Goal: Task Accomplishment & Management: Complete application form

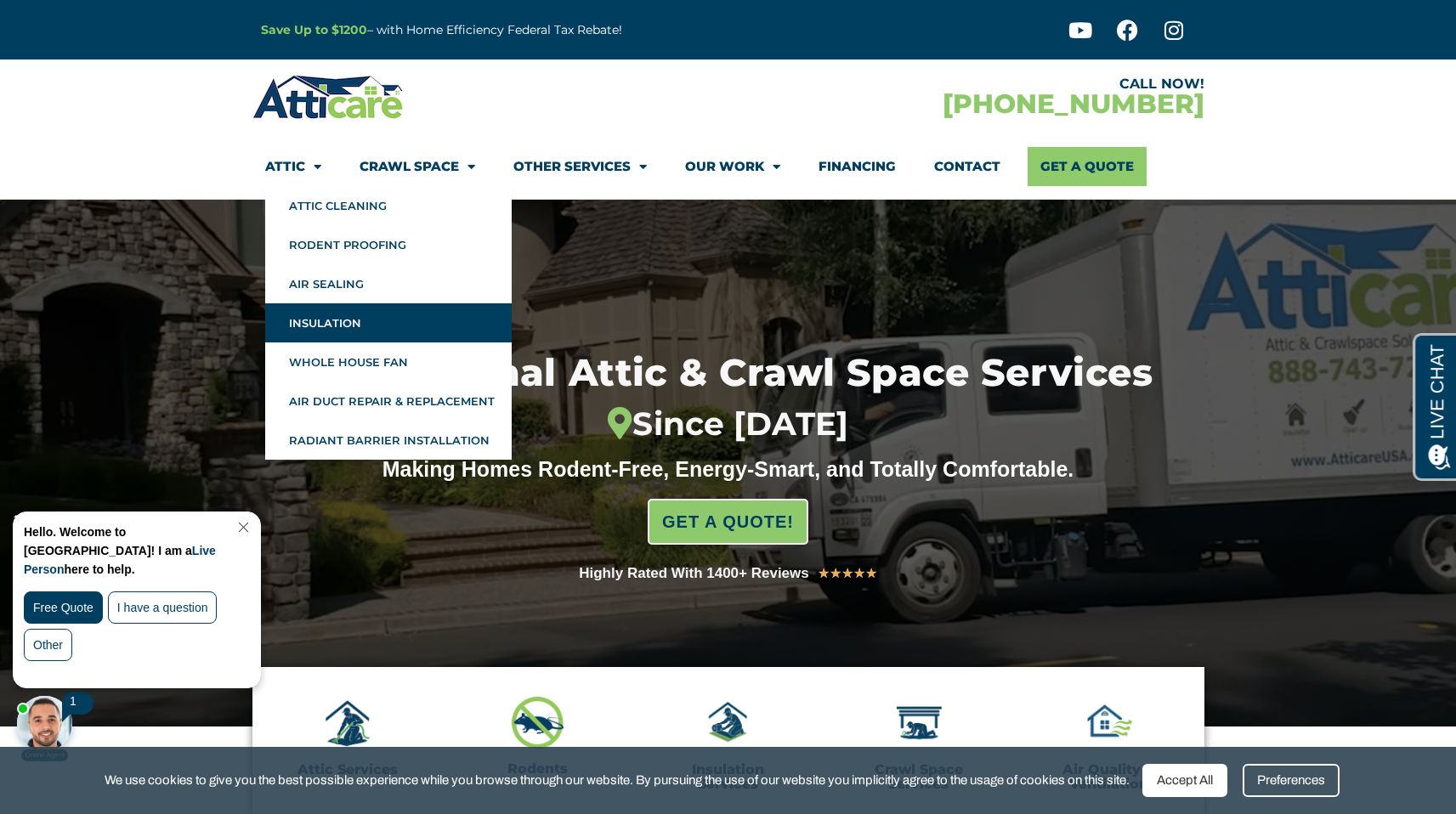
click at [305, 318] on link "Insulation" at bounding box center [389, 323] width 247 height 39
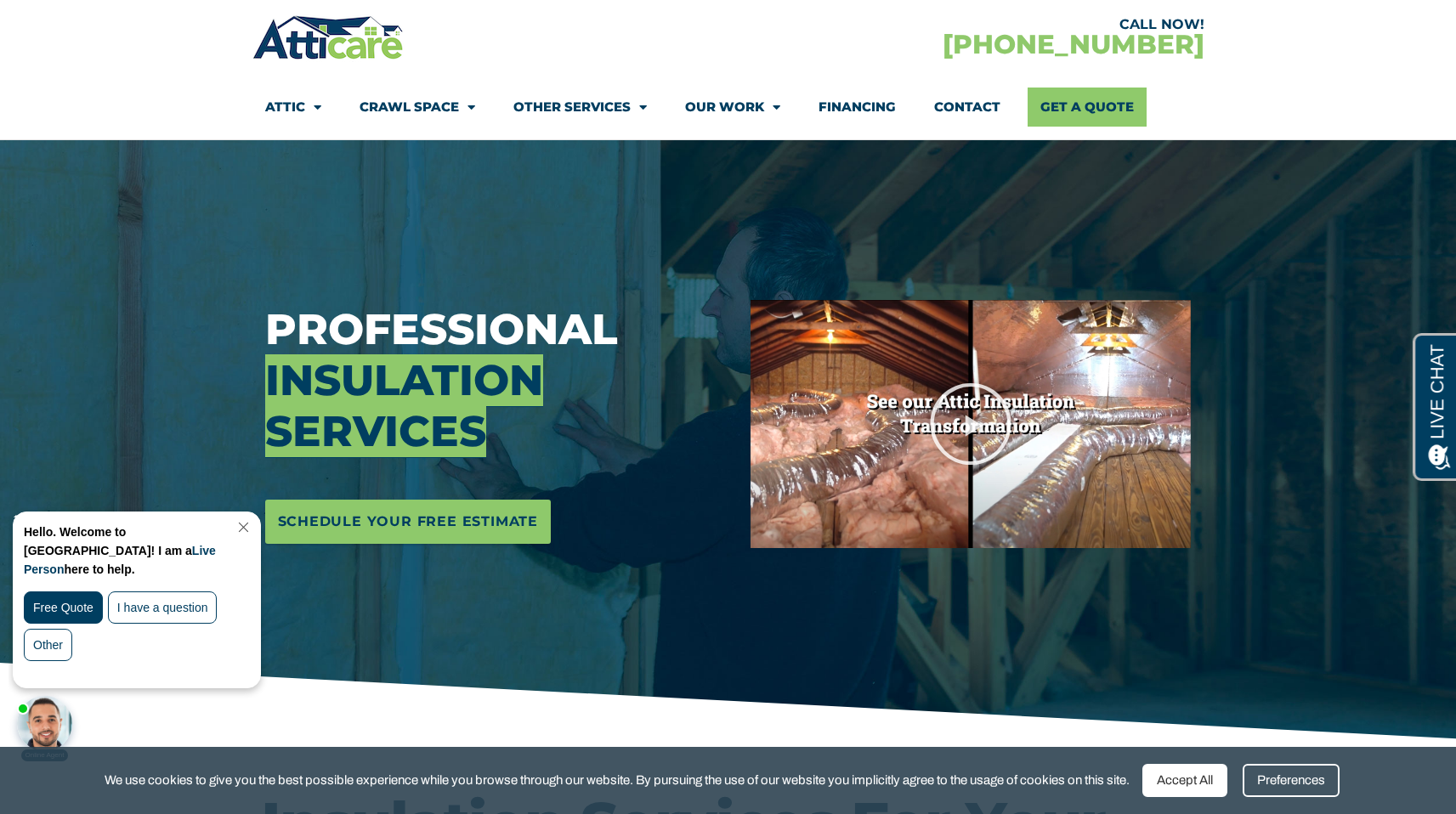
scroll to position [95, 0]
click at [253, 525] on link "Close Chat" at bounding box center [241, 528] width 23 height 13
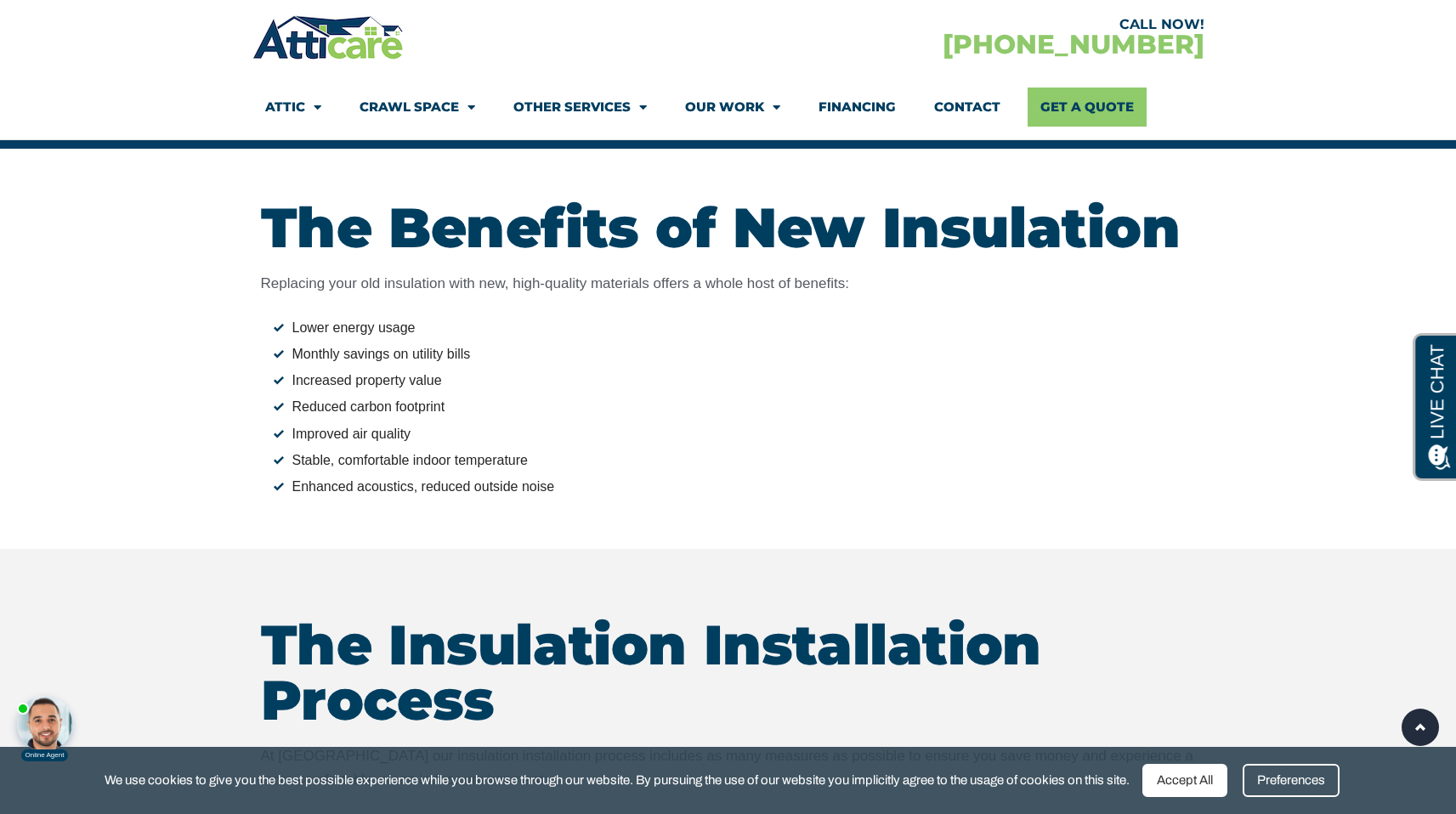
scroll to position [3500, 0]
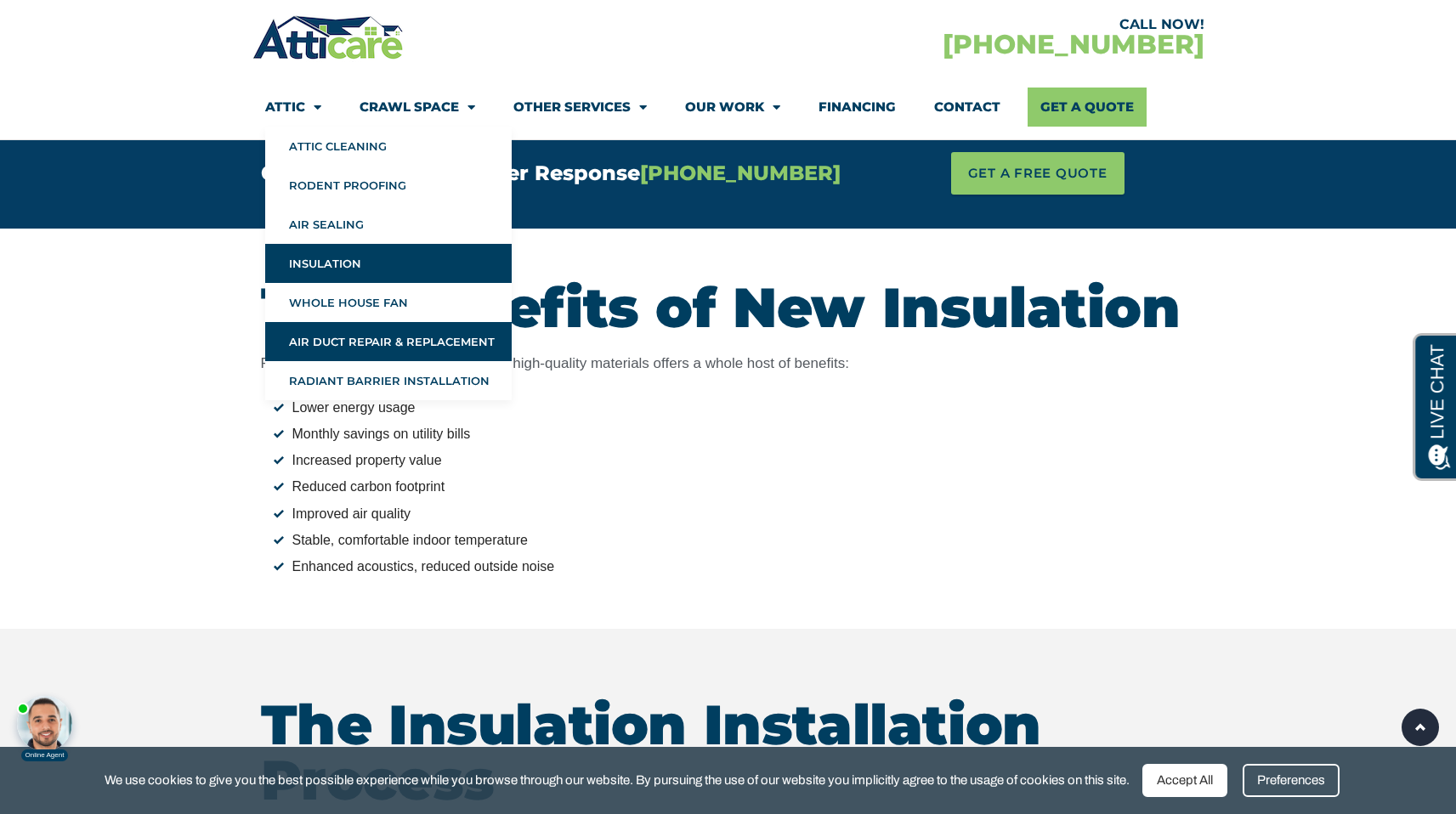
click at [344, 331] on link "Air Duct Repair & Replacement" at bounding box center [389, 341] width 247 height 39
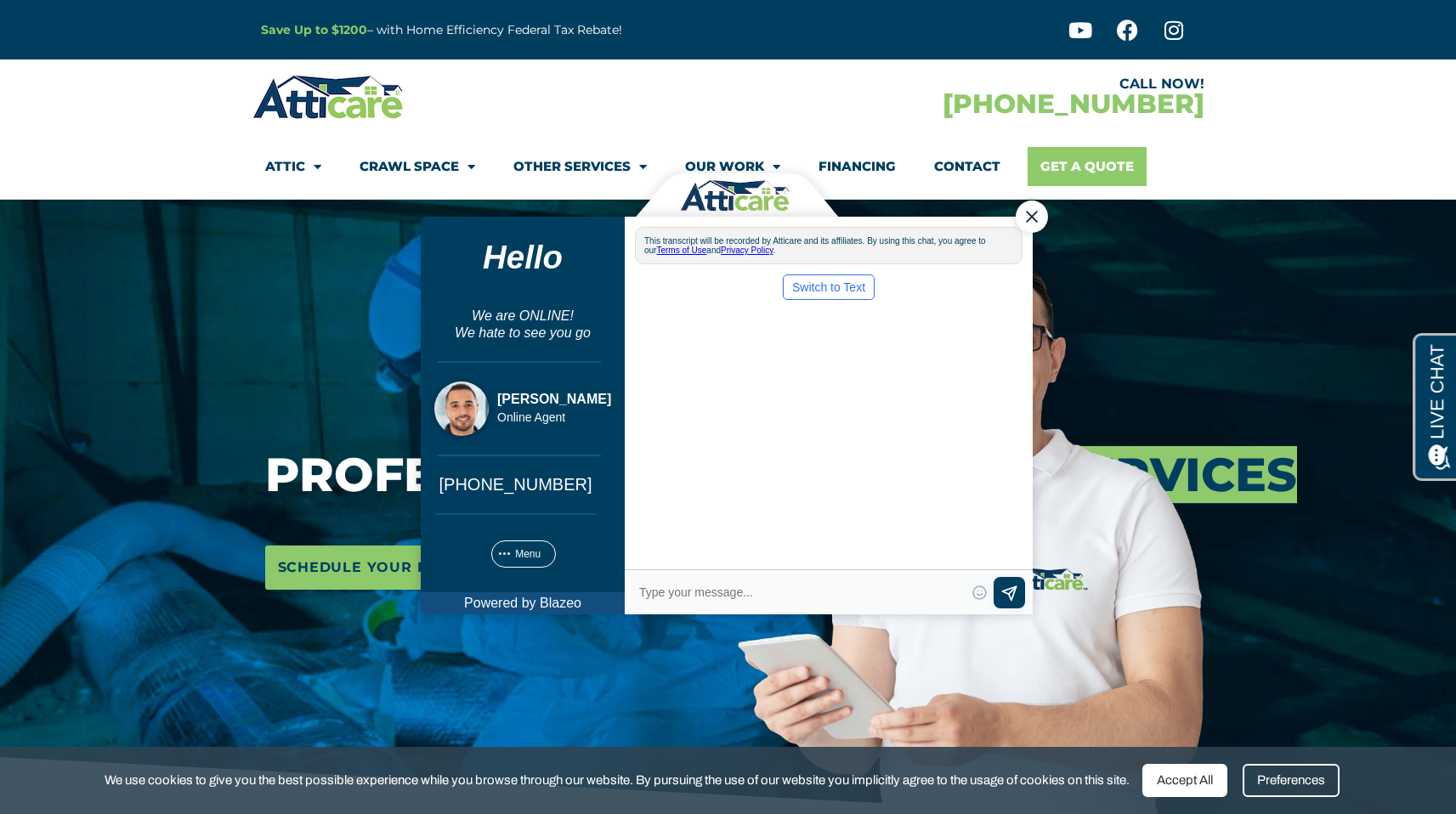
click at [1128, 159] on link "Get A Quote" at bounding box center [1087, 167] width 119 height 39
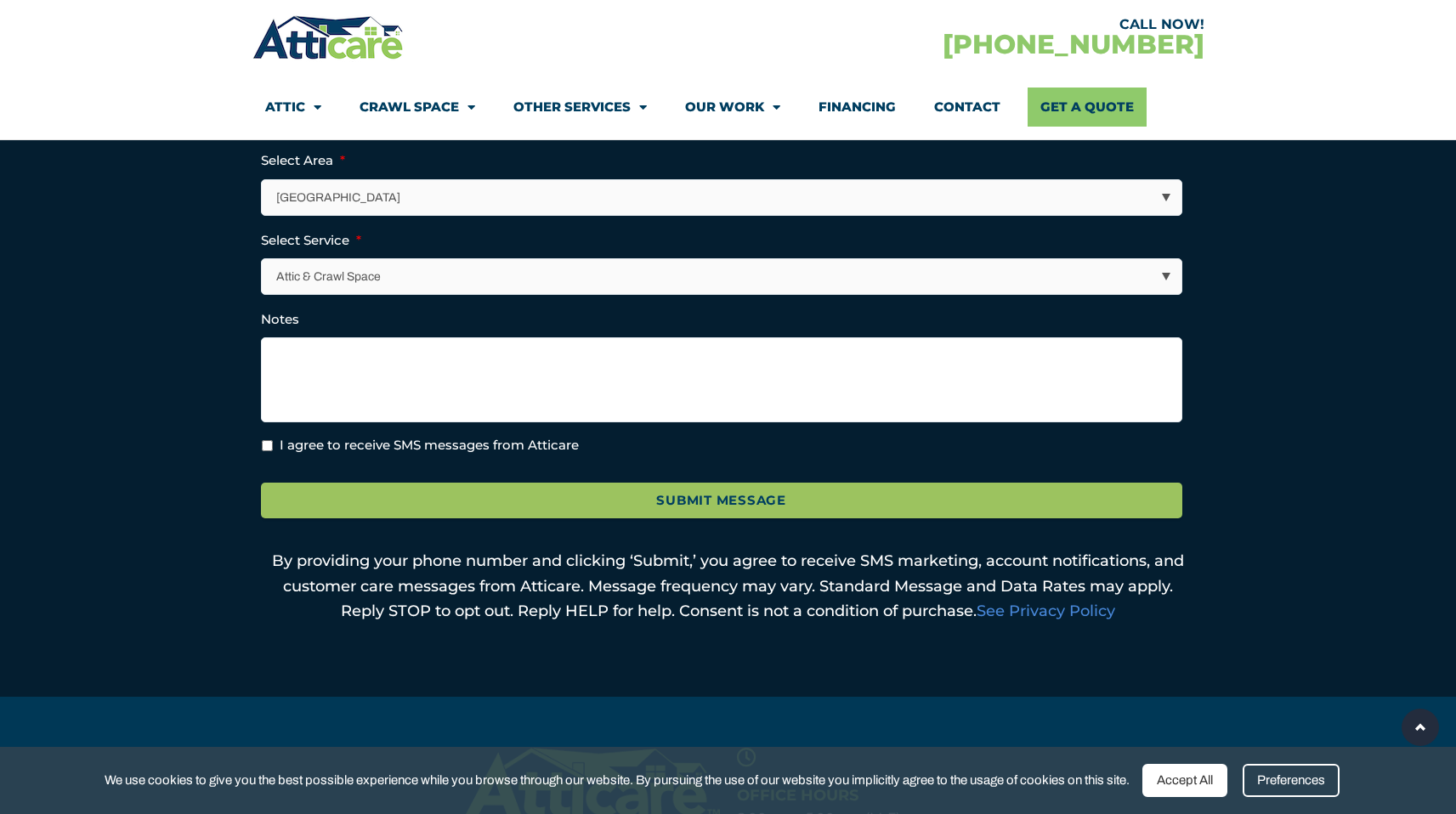
scroll to position [611, 0]
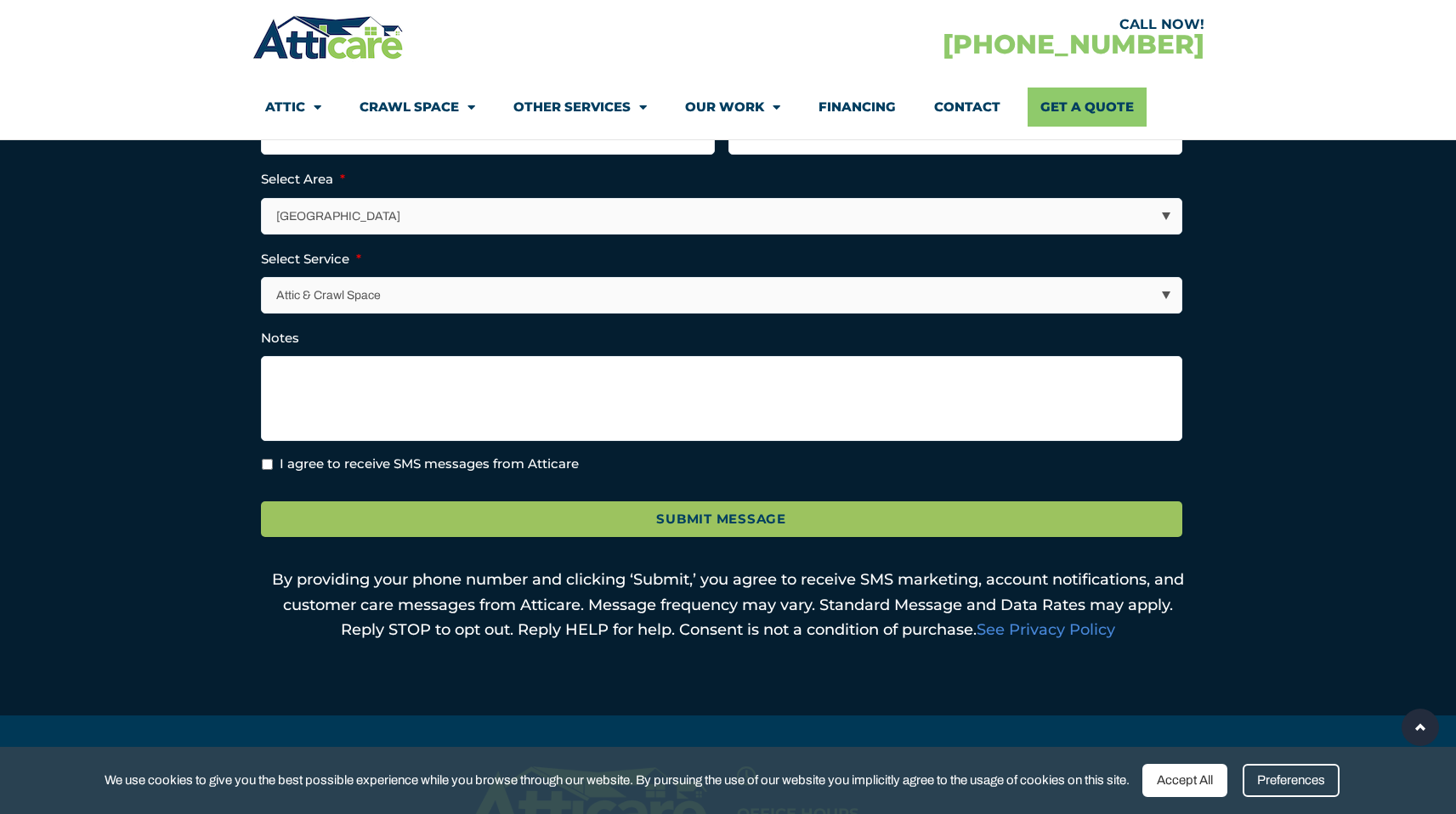
click at [534, 205] on select "Los Angeles Area San Francisco Bay Area New Jersey / New York Area Other Areas" at bounding box center [722, 217] width 920 height 35
select select "[US_STATE] / [US_STATE][GEOGRAPHIC_DATA]"
click at [262, 199] on select "Los Angeles Area San Francisco Bay Area New Jersey / New York Area Other Areas" at bounding box center [722, 217] width 920 height 35
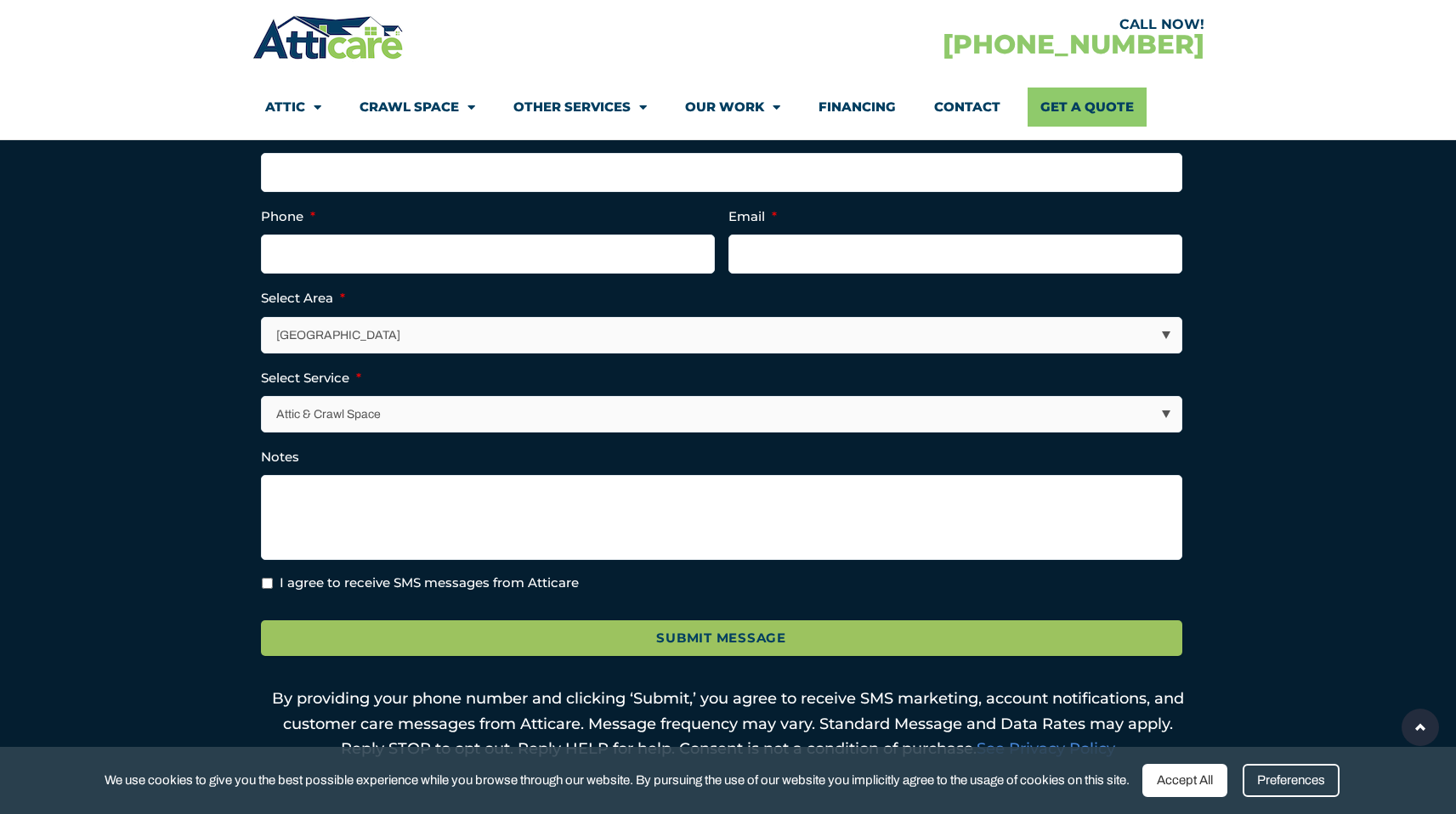
scroll to position [487, 0]
